Goal: Task Accomplishment & Management: Complete application form

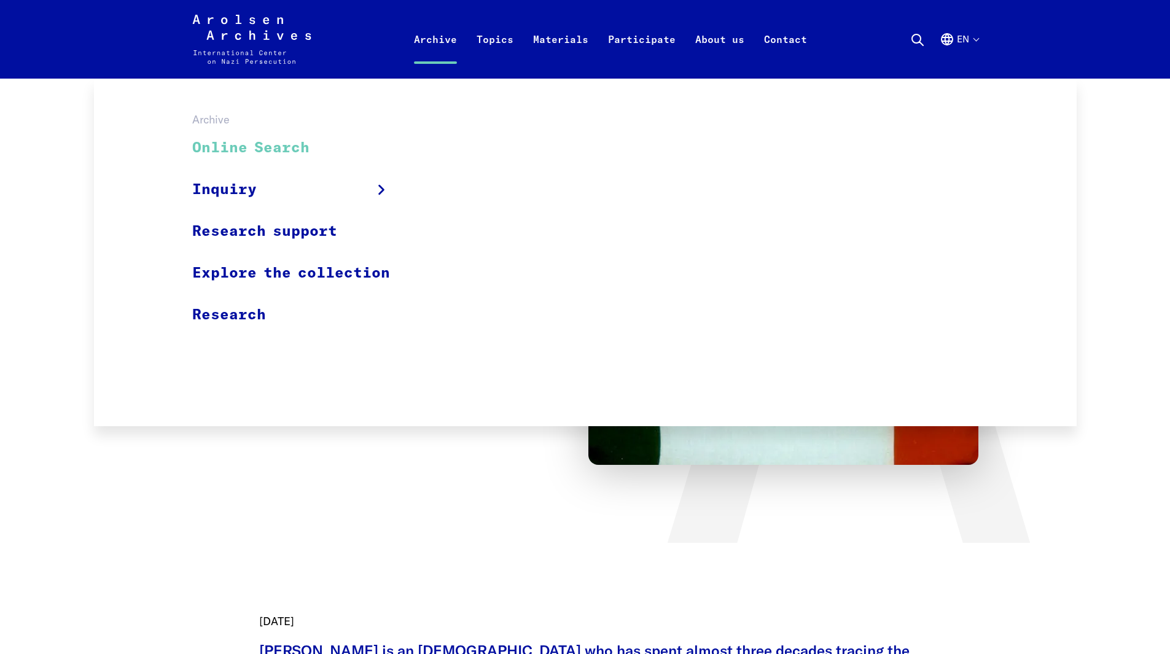
click at [259, 146] on link "Online Search" at bounding box center [299, 148] width 214 height 41
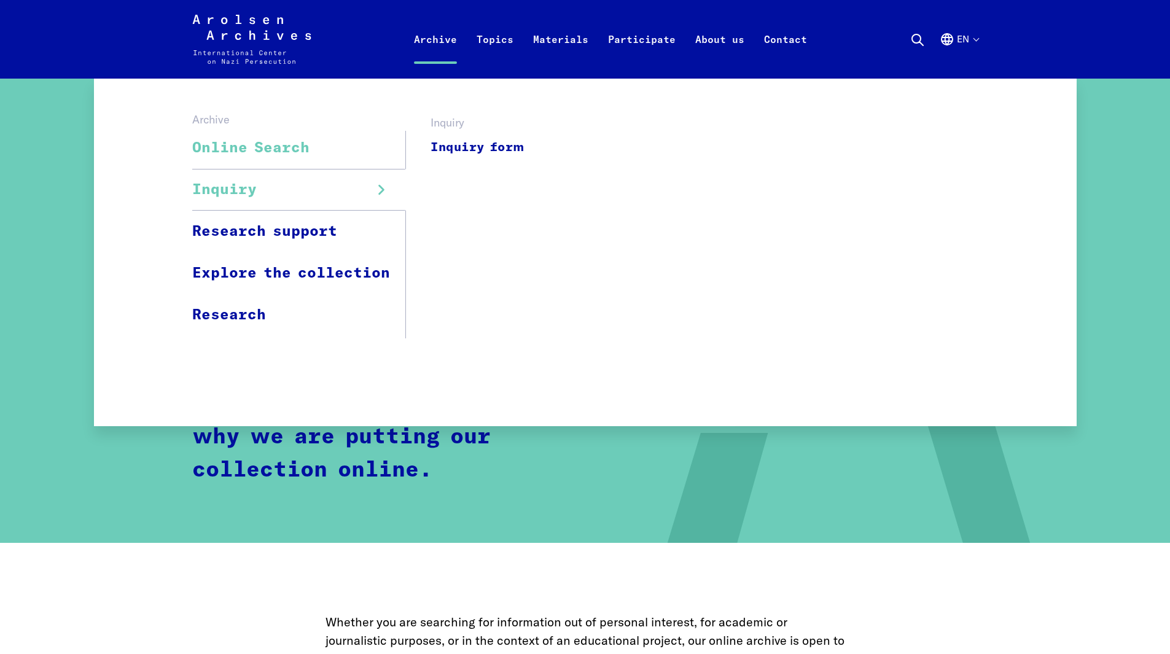
click at [281, 182] on link "Inquiry" at bounding box center [299, 190] width 214 height 42
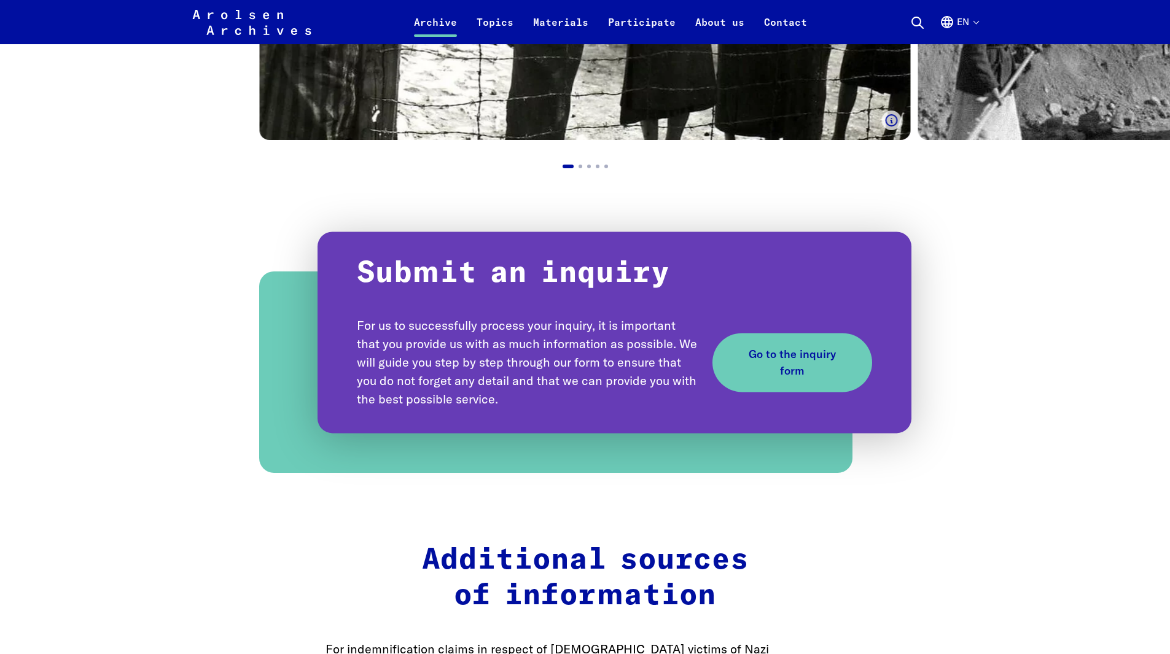
scroll to position [1290, 0]
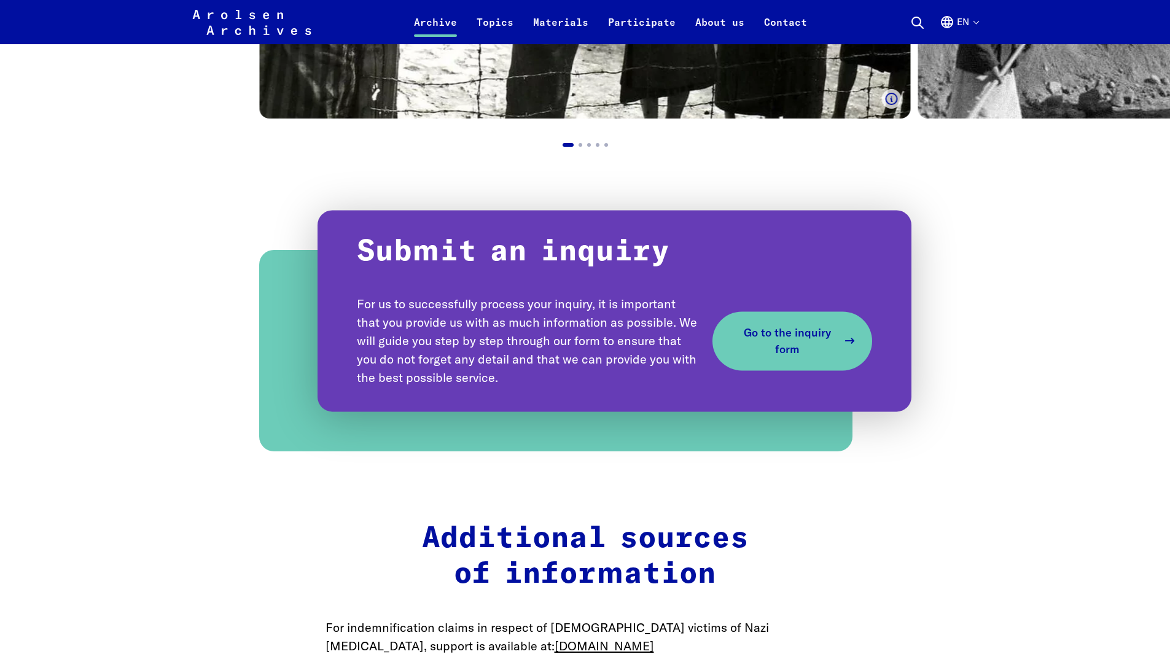
click at [807, 341] on span "Go to the inquiry form" at bounding box center [787, 340] width 101 height 33
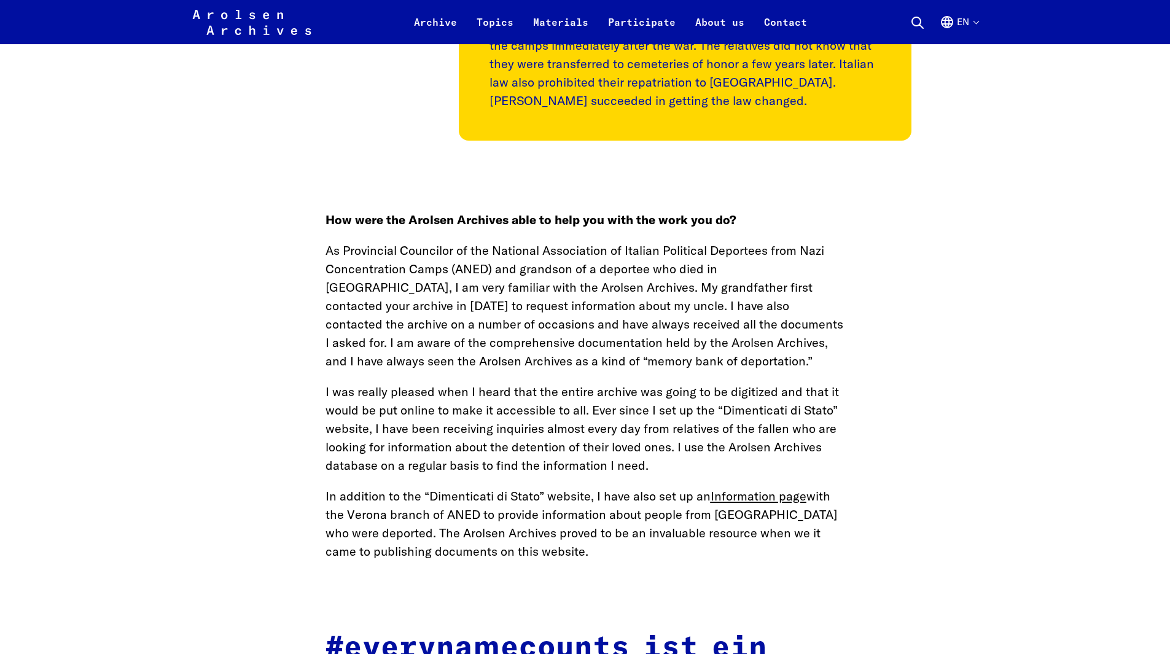
scroll to position [4319, 0]
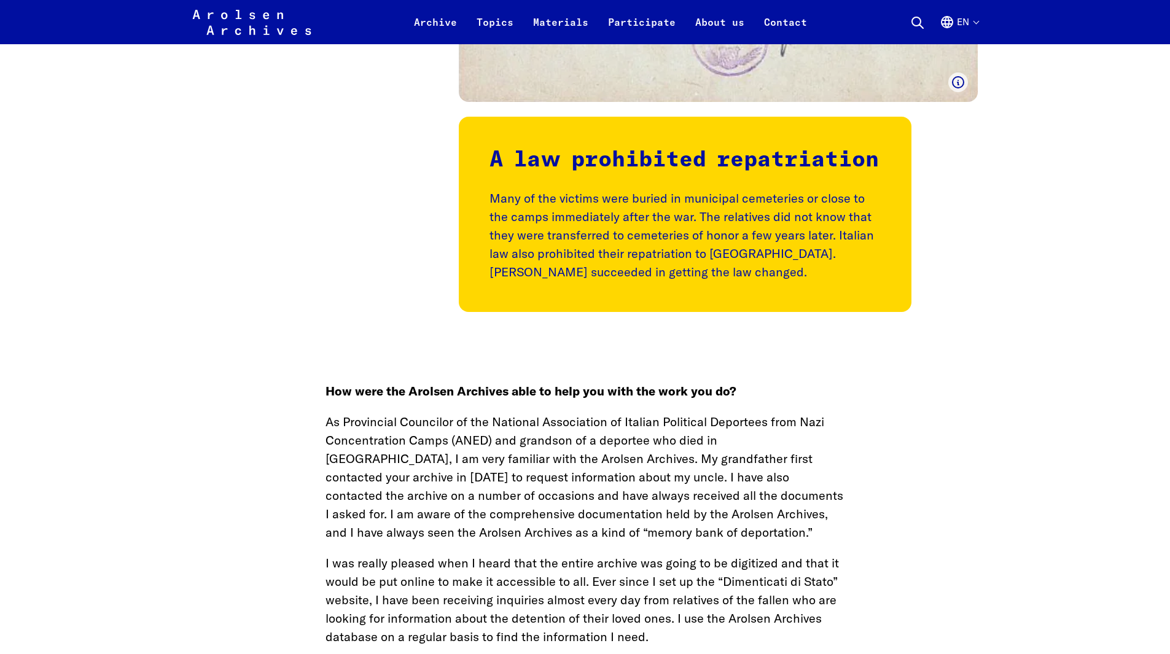
click at [257, 24] on icon "Arolsen Archives - International Center on Nazi Persecution | Return to home pa…" at bounding box center [251, 34] width 119 height 49
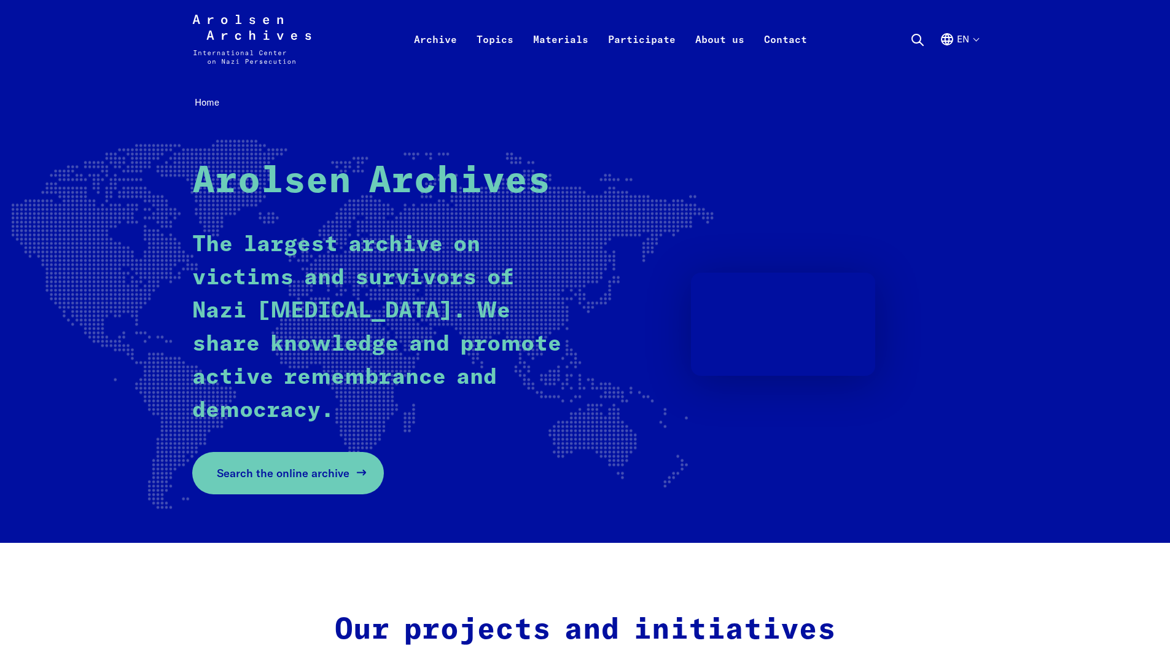
click at [320, 467] on span "Search the online archive" at bounding box center [283, 473] width 133 height 17
